Goal: Browse casually: Explore the website without a specific task or goal

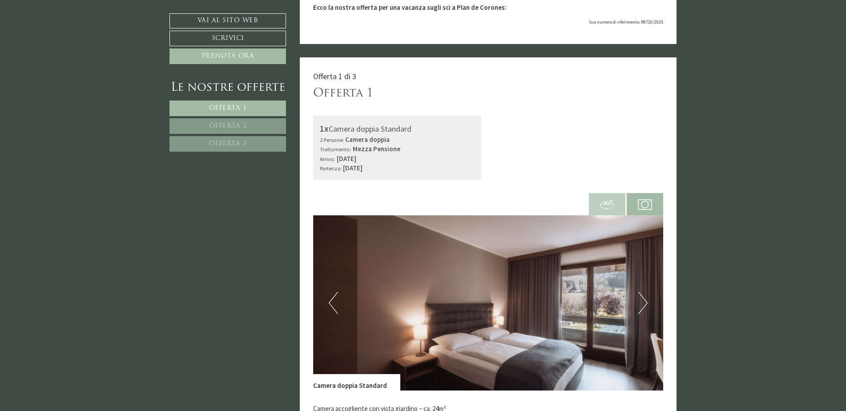
scroll to position [178, 0]
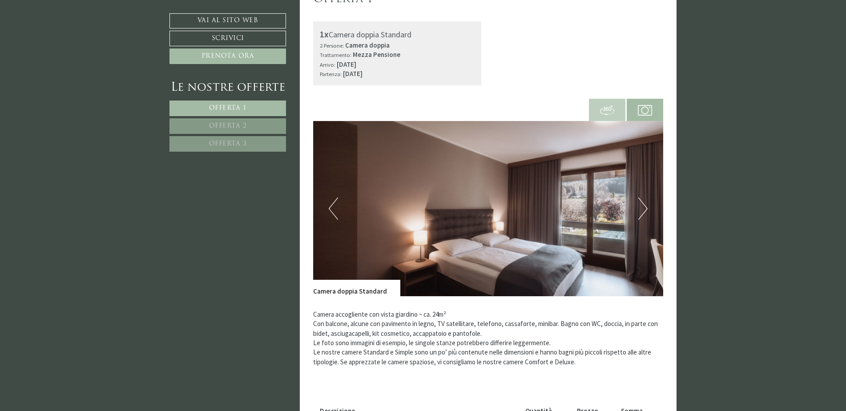
scroll to position [356, 0]
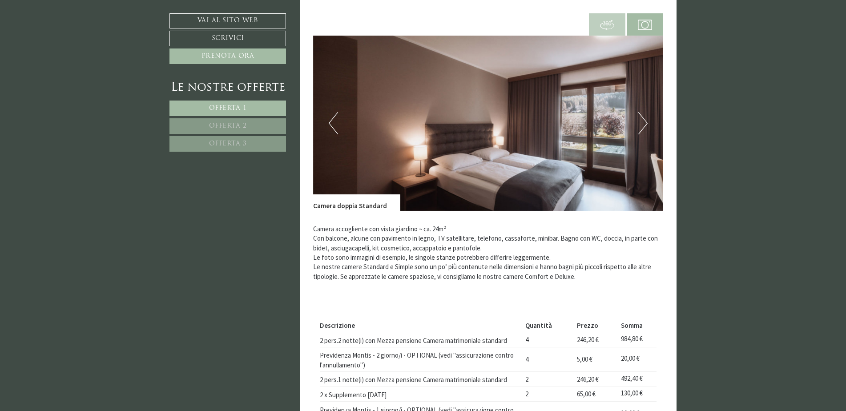
click at [639, 120] on button "Next" at bounding box center [643, 123] width 9 height 22
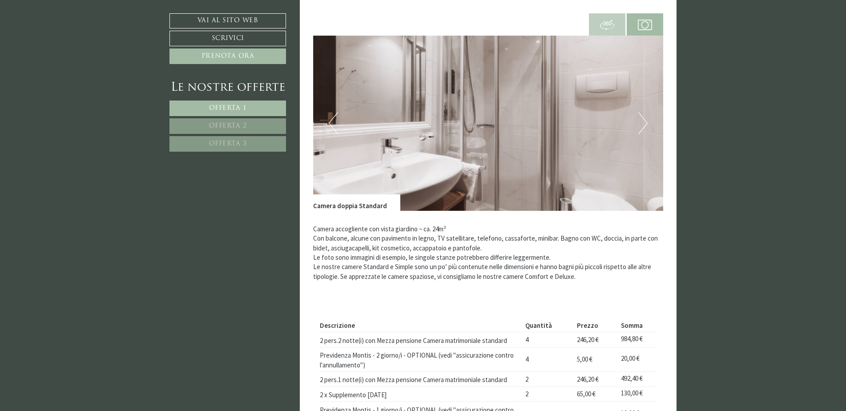
click at [644, 120] on button "Next" at bounding box center [643, 123] width 9 height 22
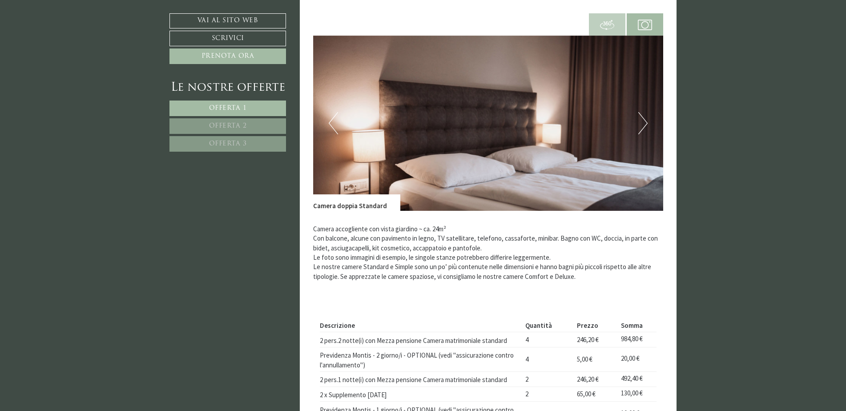
click at [644, 120] on button "Next" at bounding box center [643, 123] width 9 height 22
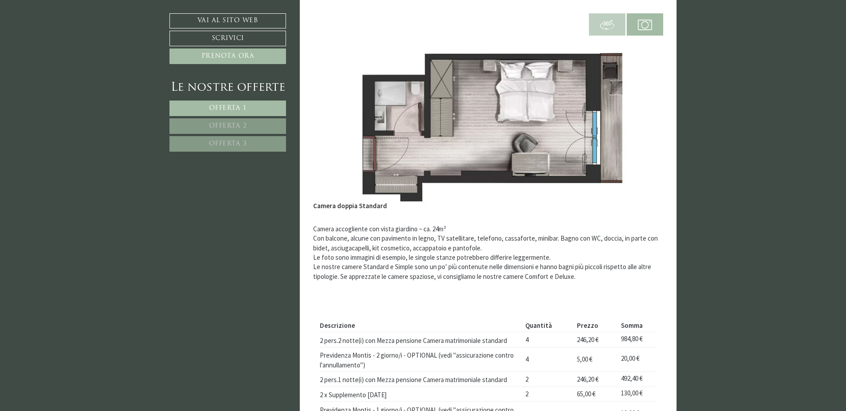
click at [644, 120] on button "Next" at bounding box center [643, 123] width 9 height 22
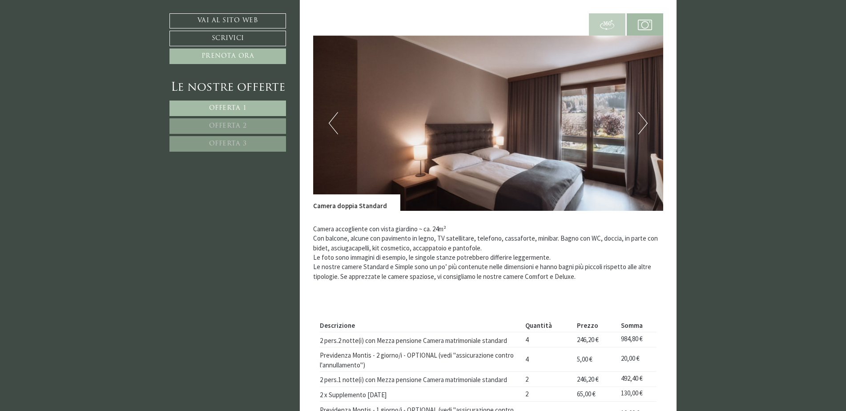
click at [644, 120] on button "Next" at bounding box center [643, 123] width 9 height 22
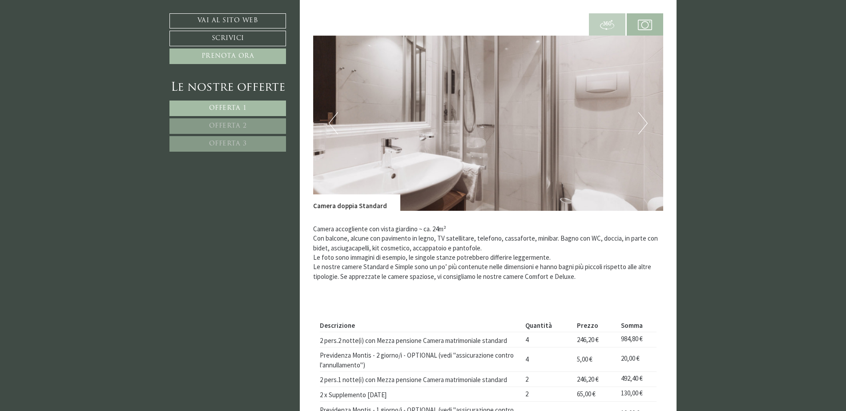
click at [610, 20] on img at bounding box center [607, 25] width 14 height 14
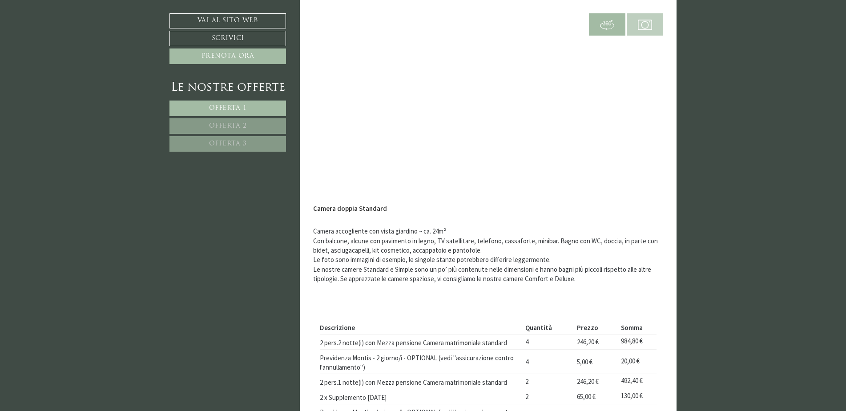
click at [647, 20] on img at bounding box center [645, 25] width 14 height 14
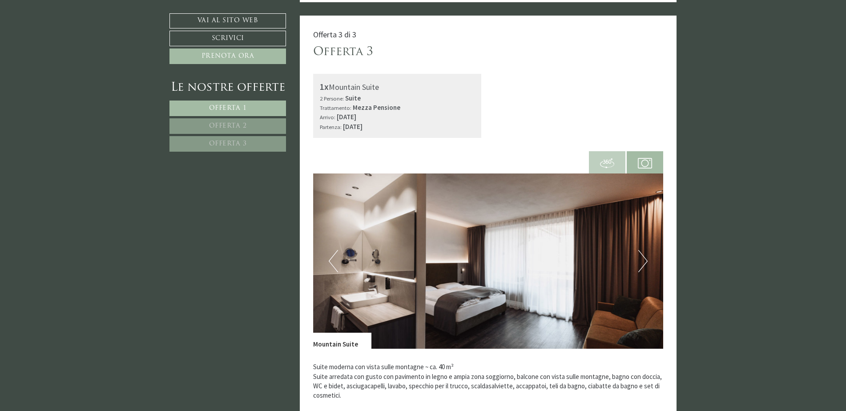
scroll to position [1602, 0]
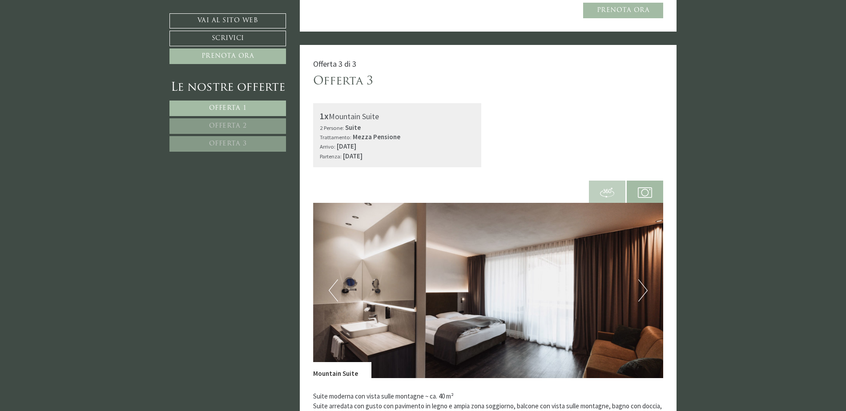
click at [638, 255] on img at bounding box center [488, 290] width 351 height 175
click at [641, 279] on button "Next" at bounding box center [643, 290] width 9 height 22
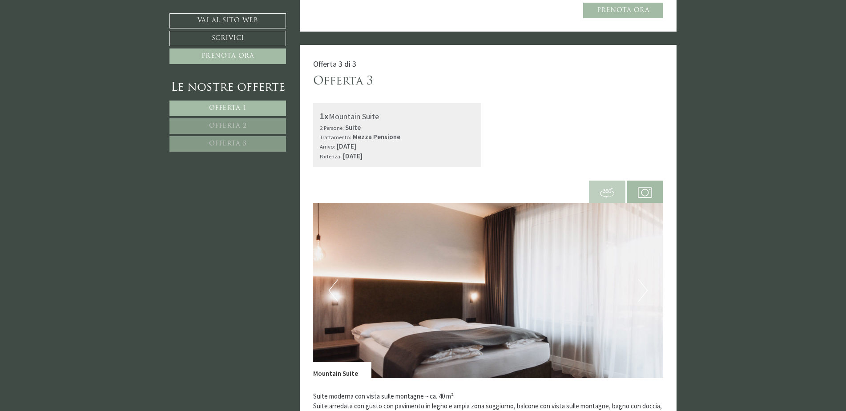
click at [643, 279] on button "Next" at bounding box center [643, 290] width 9 height 22
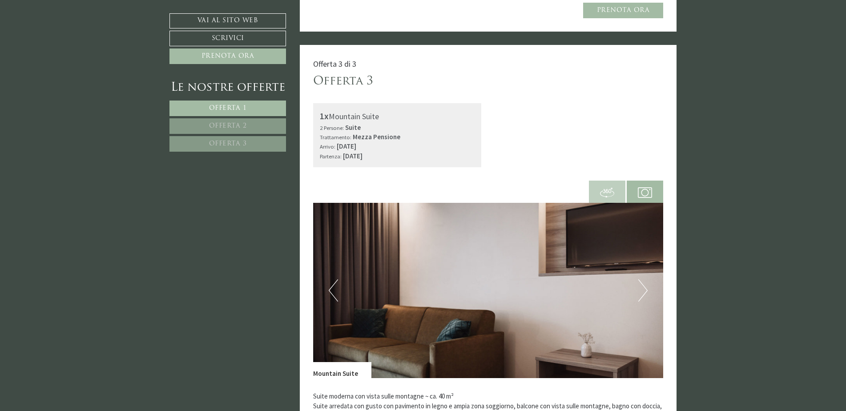
click at [643, 279] on button "Next" at bounding box center [643, 290] width 9 height 22
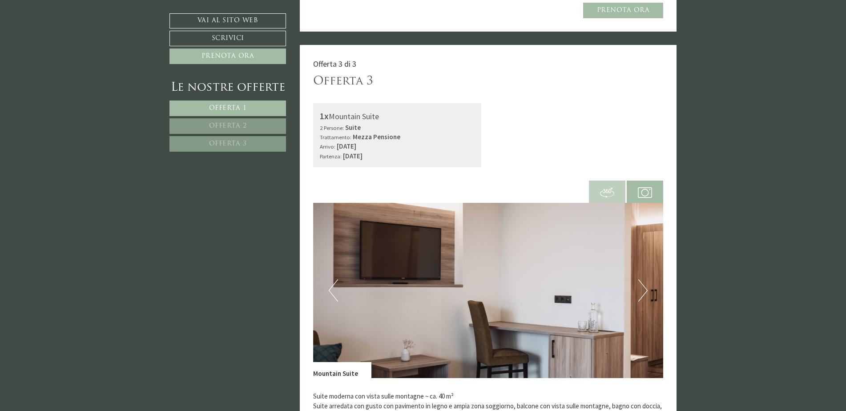
click at [643, 279] on button "Next" at bounding box center [643, 290] width 9 height 22
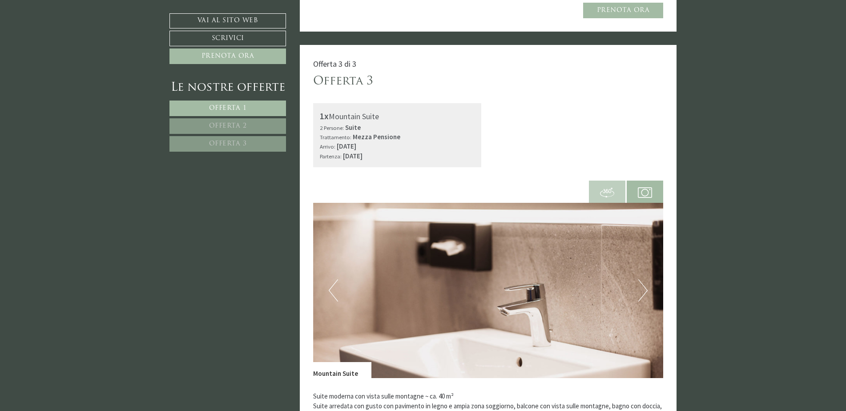
click at [643, 279] on button "Next" at bounding box center [643, 290] width 9 height 22
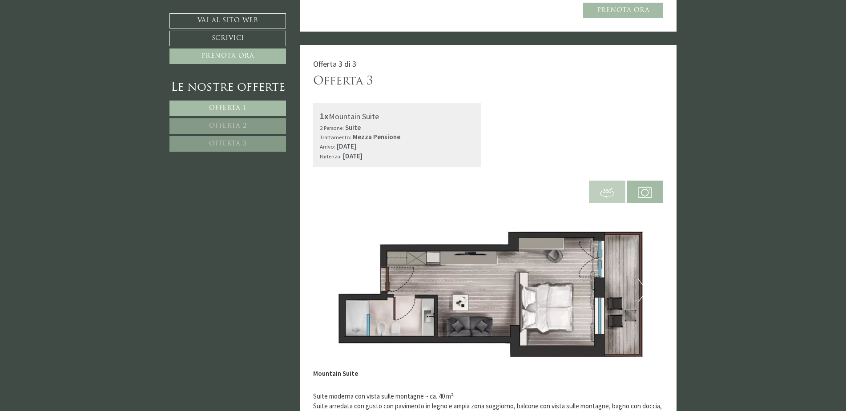
click at [610, 186] on img at bounding box center [607, 193] width 14 height 14
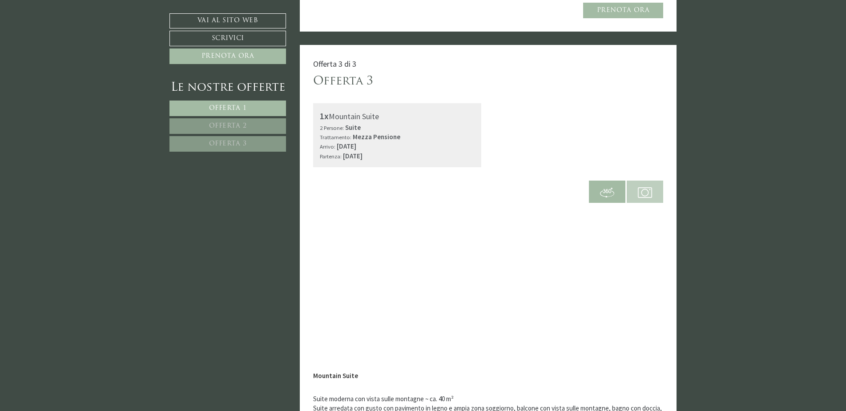
click at [652, 186] on img at bounding box center [645, 193] width 14 height 14
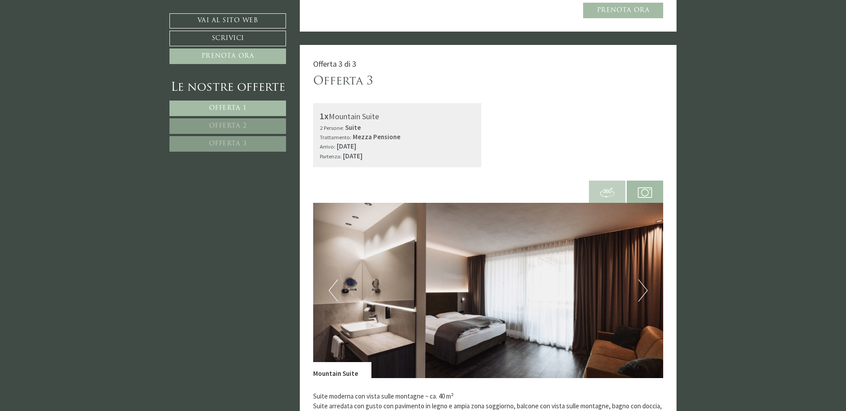
click at [648, 267] on img at bounding box center [488, 290] width 351 height 175
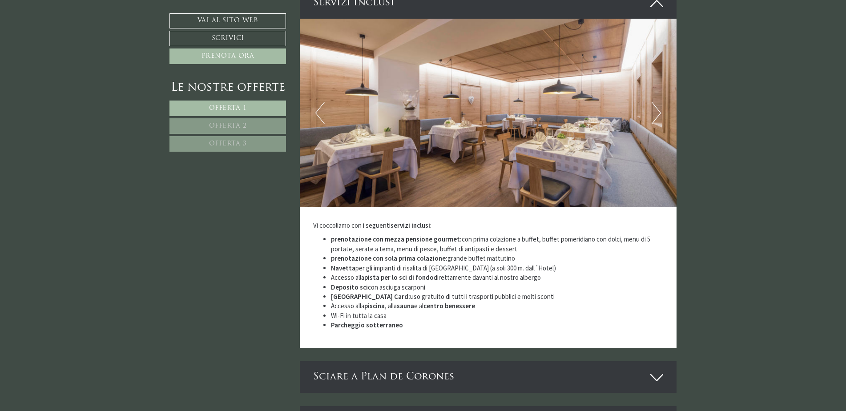
scroll to position [2492, 0]
